Goal: Information Seeking & Learning: Learn about a topic

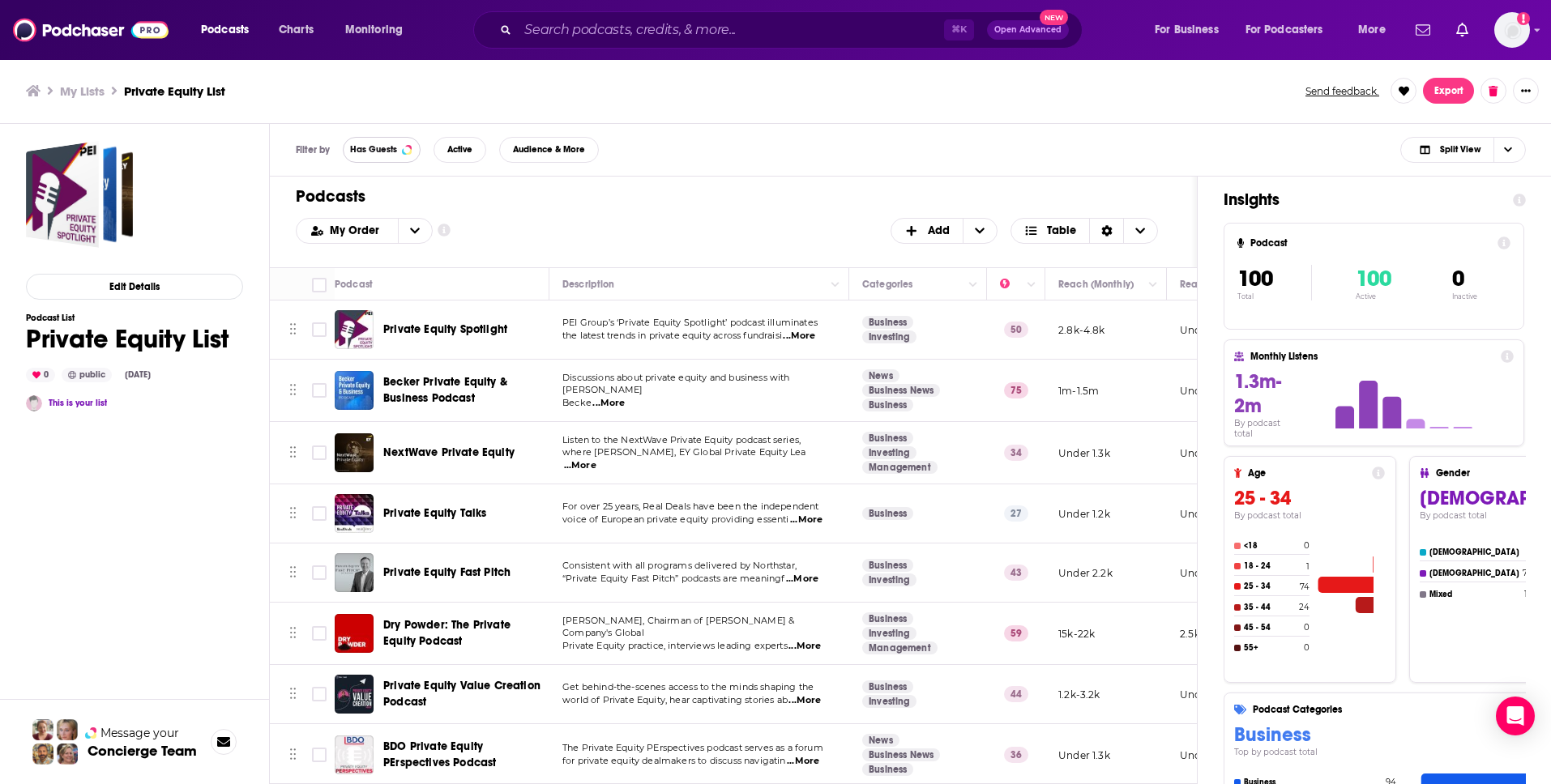
click at [368, 148] on span "Has Guests" at bounding box center [373, 149] width 47 height 9
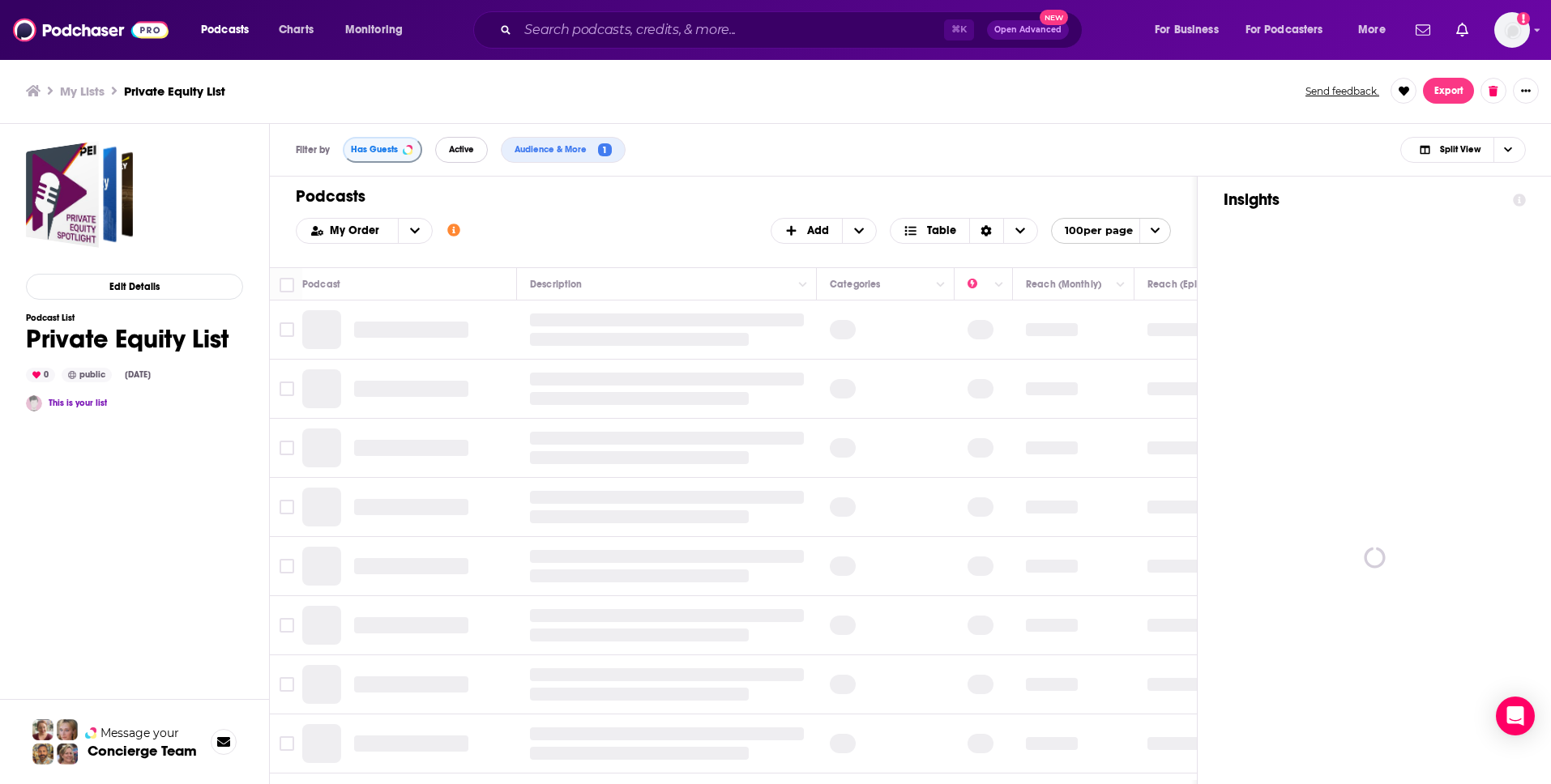
click at [453, 149] on span "Active" at bounding box center [461, 149] width 25 height 9
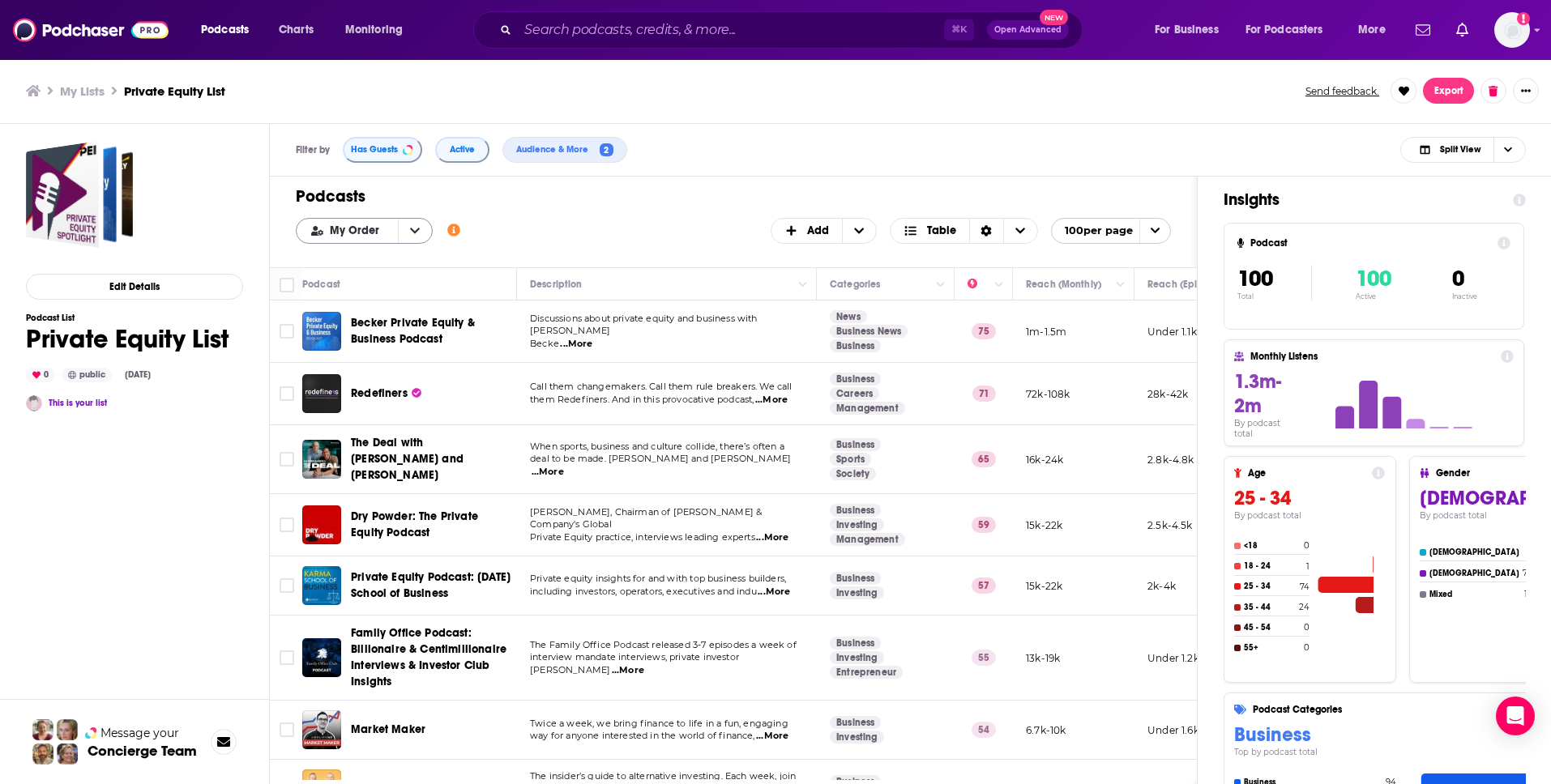
click at [410, 228] on icon "open menu" at bounding box center [415, 230] width 10 height 6
click at [377, 300] on div "Power Score" at bounding box center [364, 312] width 137 height 28
click at [564, 465] on span "...More" at bounding box center [547, 471] width 33 height 13
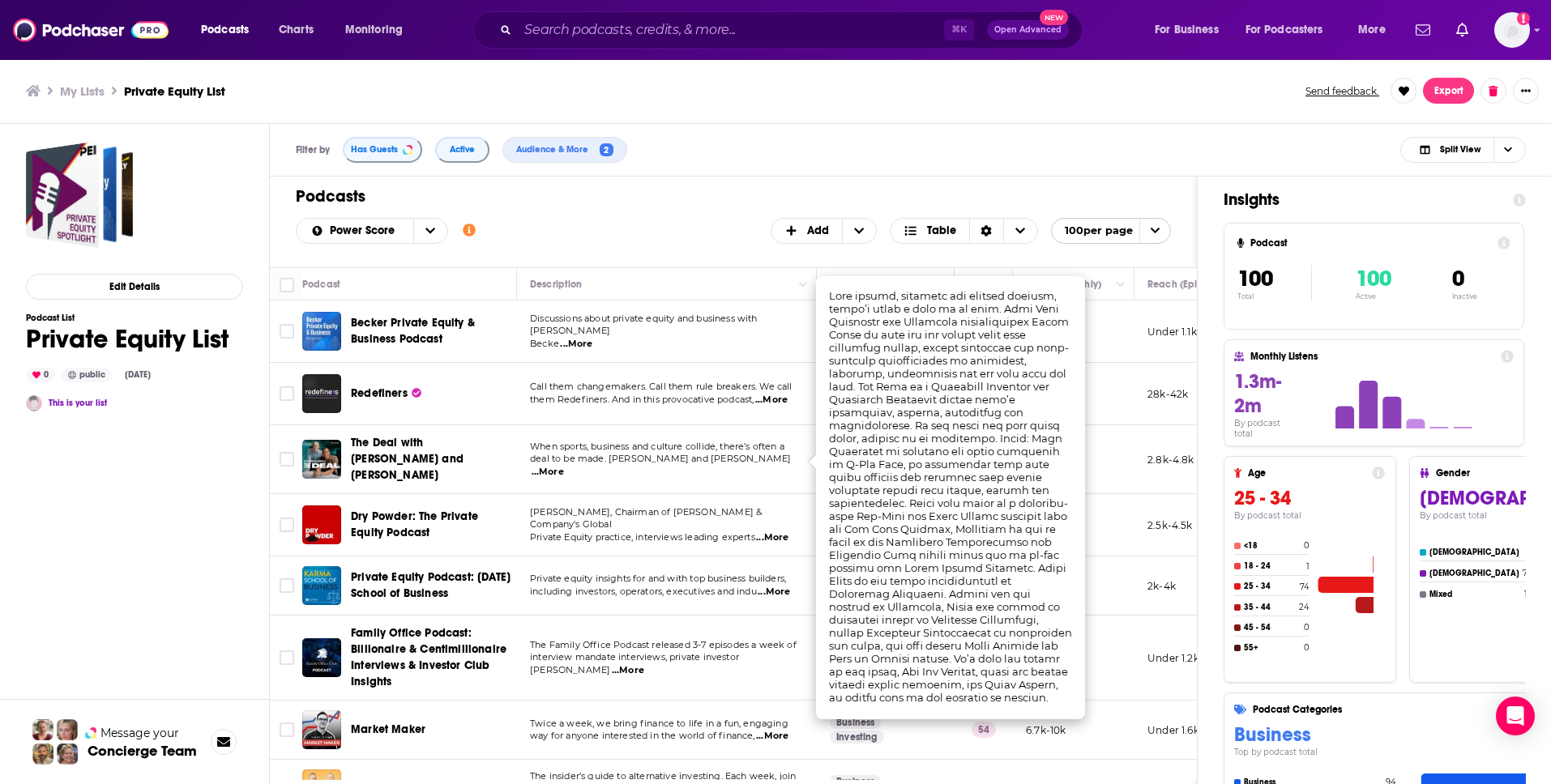
click at [390, 465] on span "The Deal with [PERSON_NAME] and [PERSON_NAME]" at bounding box center [406, 458] width 112 height 47
